Goal: Navigation & Orientation: Find specific page/section

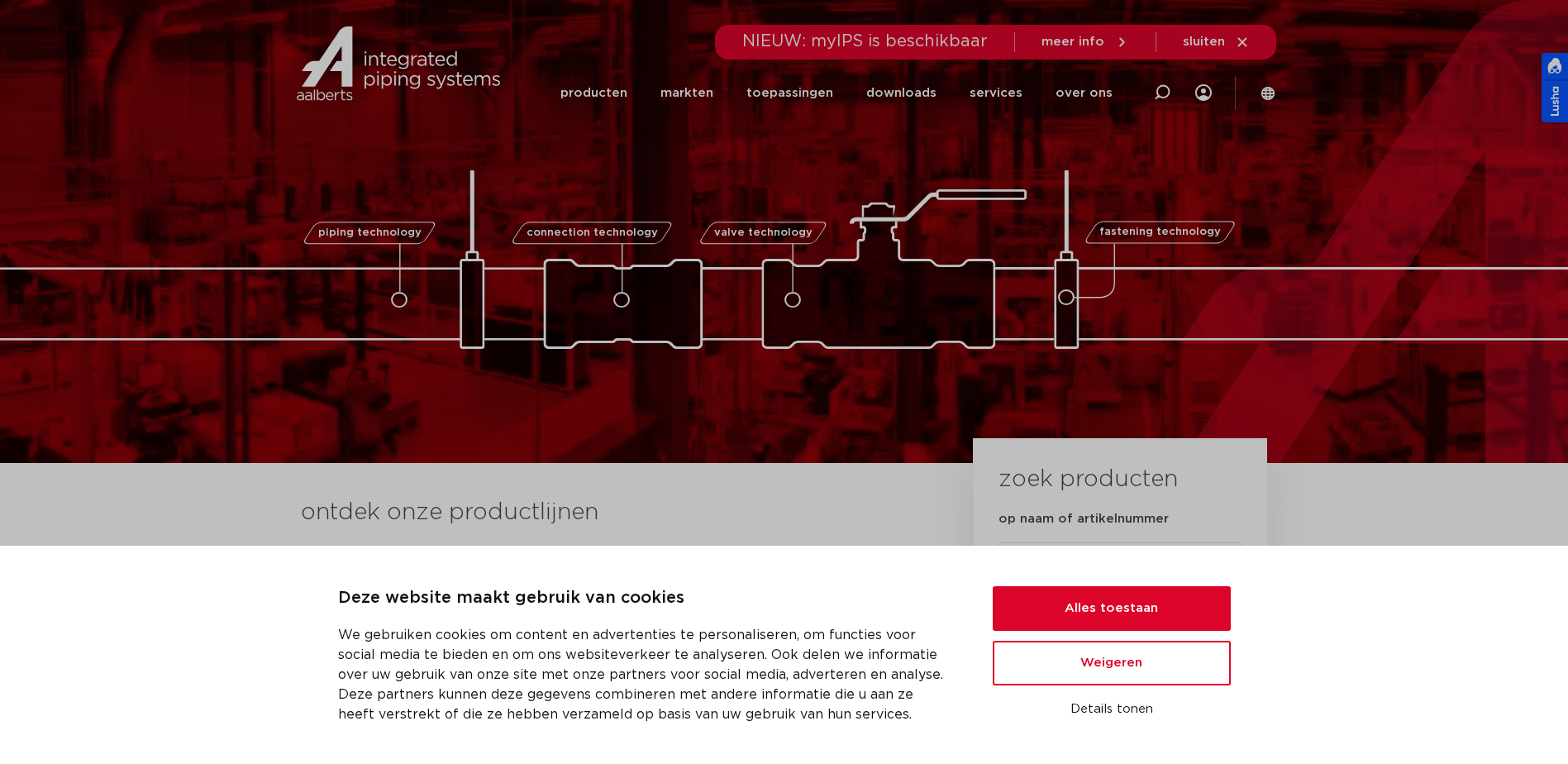
drag, startPoint x: 1249, startPoint y: 43, endPoint x: 1236, endPoint y: 41, distance: 13.2
click at [1247, 43] on icon at bounding box center [1243, 42] width 15 height 15
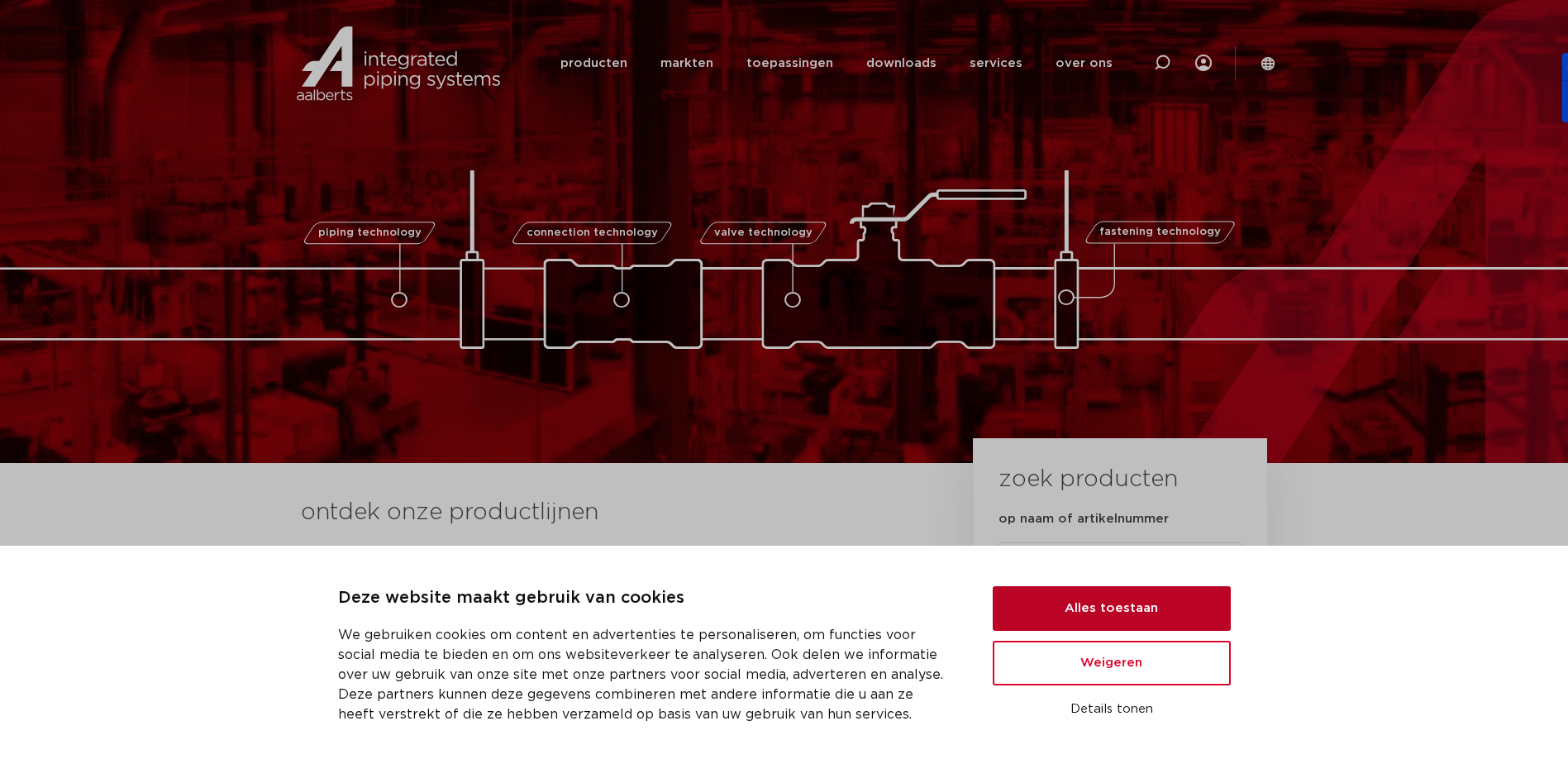
click at [1120, 589] on button "Alles toestaan" at bounding box center [1112, 608] width 238 height 45
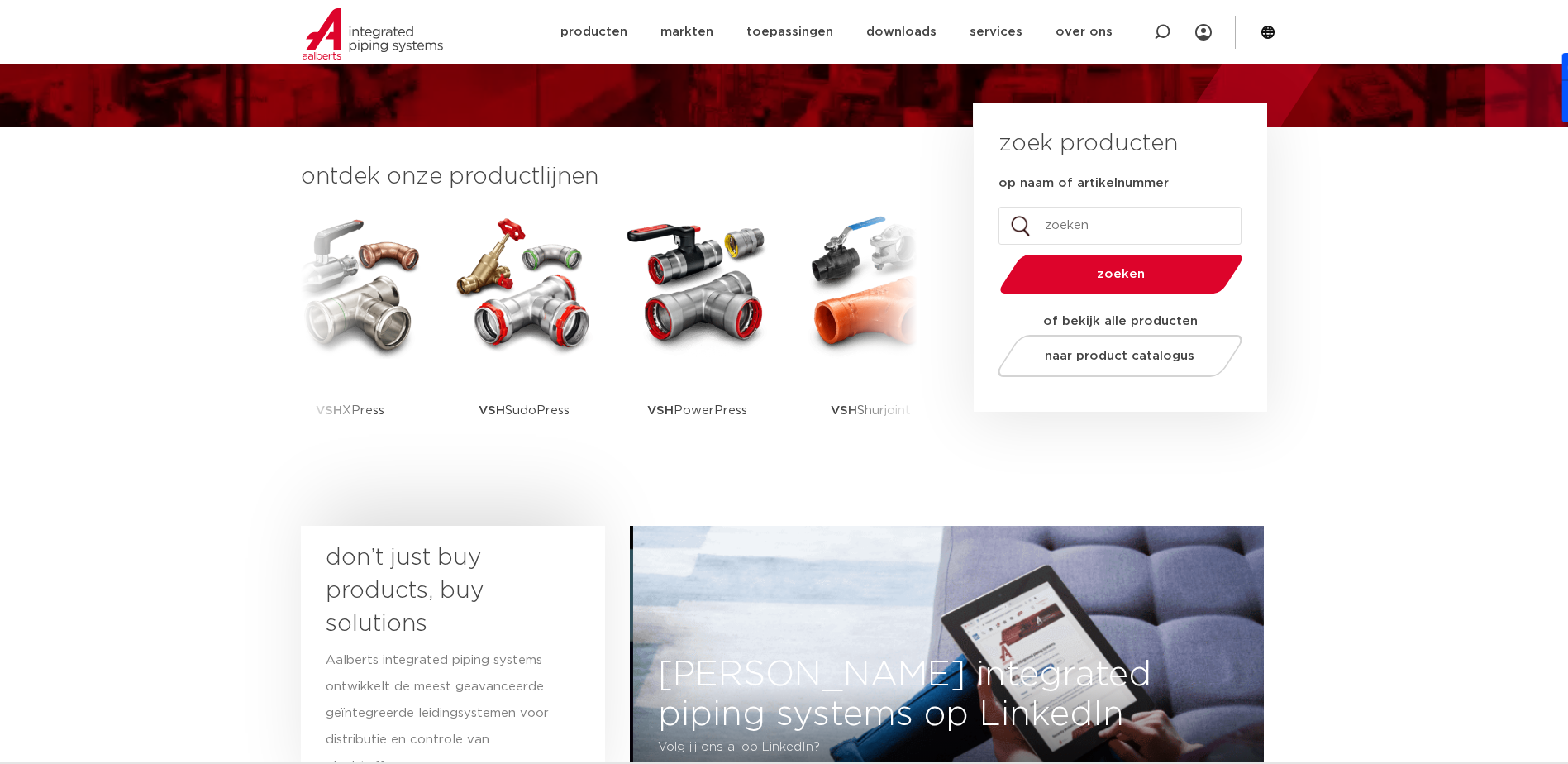
scroll to position [83, 0]
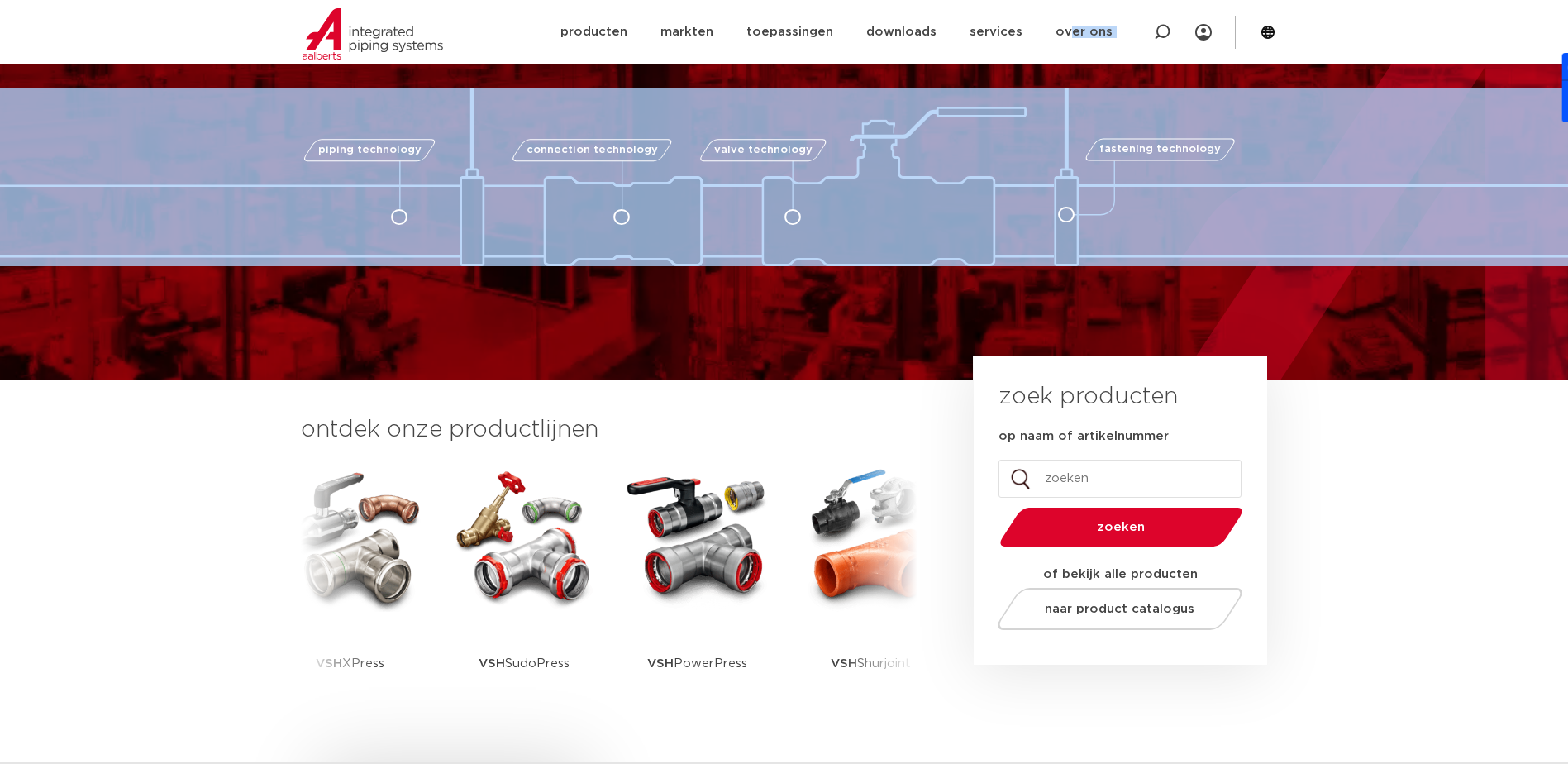
drag, startPoint x: 1078, startPoint y: 39, endPoint x: 1048, endPoint y: 71, distance: 43.9
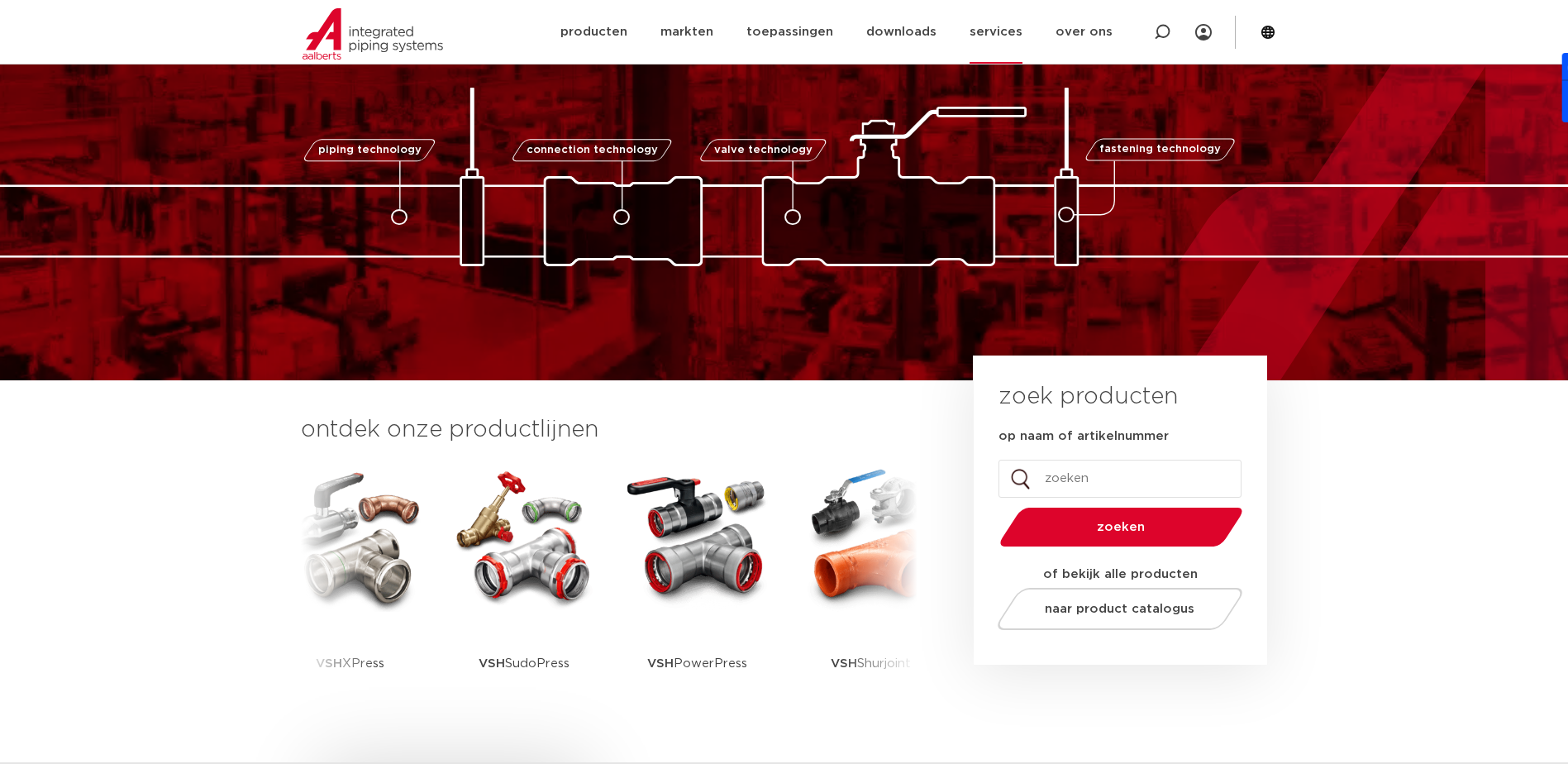
drag, startPoint x: 1048, startPoint y: 71, endPoint x: 998, endPoint y: 4, distance: 83.6
click at [998, 4] on link "services" at bounding box center [996, 31] width 53 height 64
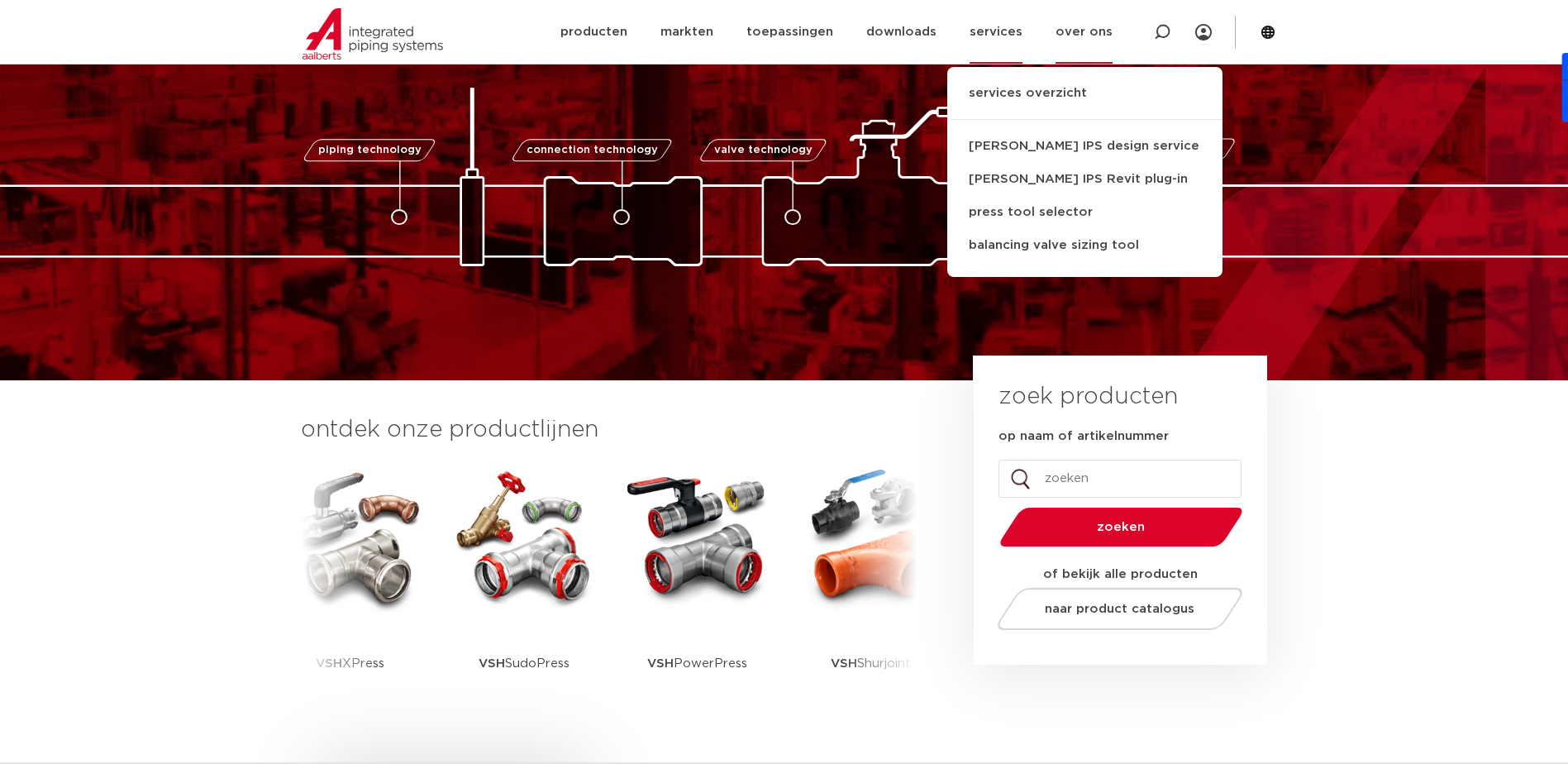
click at [1075, 30] on link "over ons" at bounding box center [1084, 31] width 57 height 64
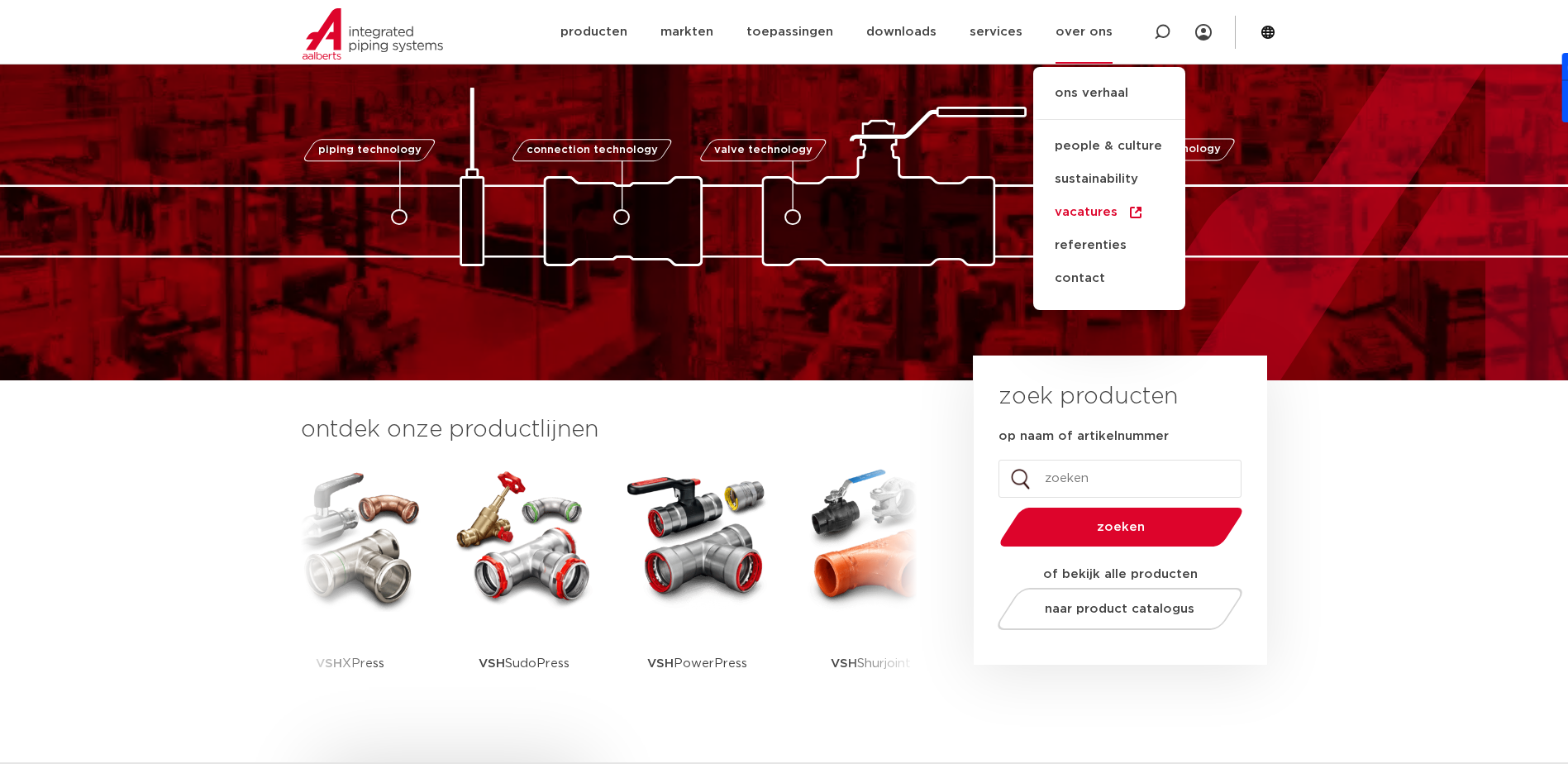
click at [1080, 212] on link "vacatures" at bounding box center [1110, 212] width 152 height 33
